Goal: Entertainment & Leisure: Consume media (video, audio)

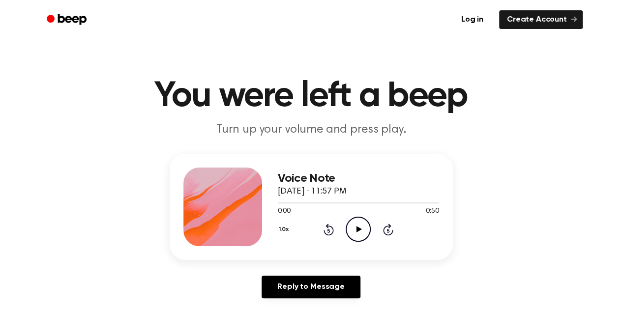
click at [369, 231] on icon "Play Audio" at bounding box center [358, 229] width 25 height 25
click at [364, 229] on icon "Play Audio" at bounding box center [358, 229] width 25 height 25
click at [364, 227] on icon "Play Audio" at bounding box center [358, 229] width 25 height 25
